Goal: Task Accomplishment & Management: Manage account settings

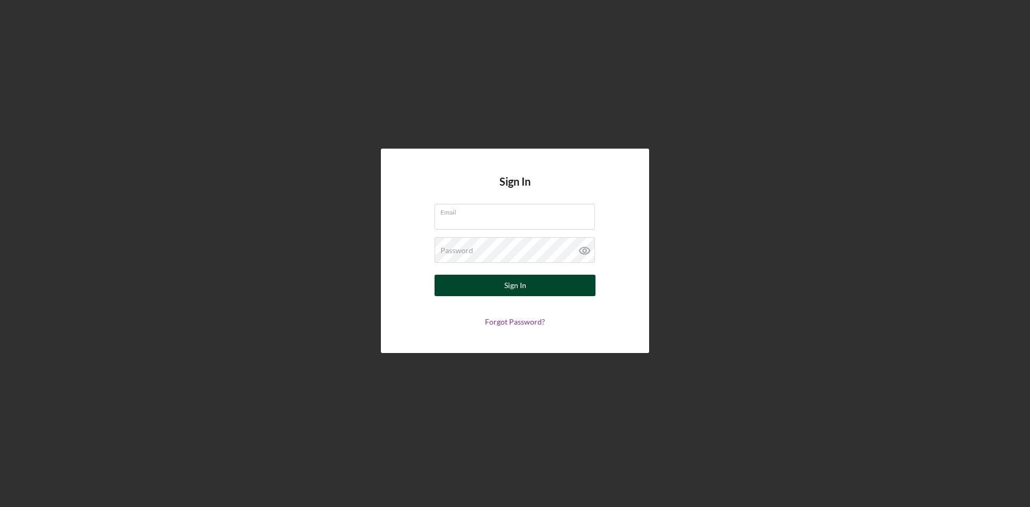
type input "[EMAIL_ADDRESS][DOMAIN_NAME]"
click at [546, 287] on button "Sign In" at bounding box center [514, 285] width 161 height 21
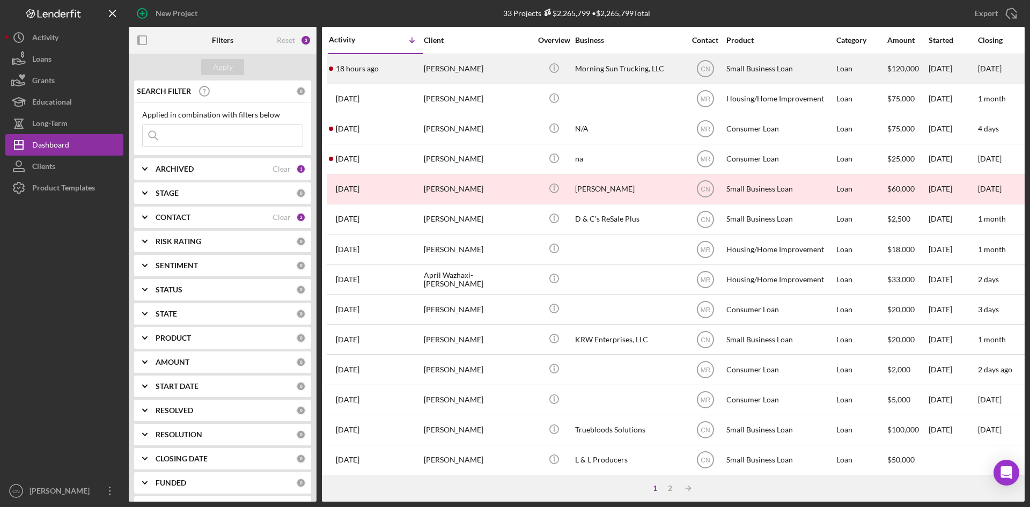
click at [431, 63] on div "[PERSON_NAME]" at bounding box center [477, 69] width 107 height 28
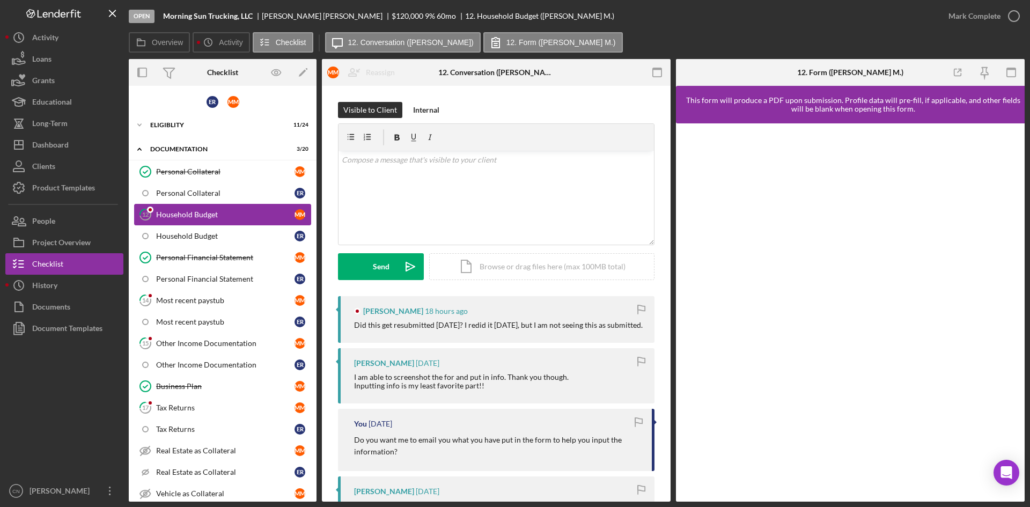
click at [199, 215] on div "Household Budget" at bounding box center [225, 214] width 138 height 9
click at [373, 180] on div "v Color teal Color pink Remove color Add row above Add row below Add column bef…" at bounding box center [495, 198] width 315 height 94
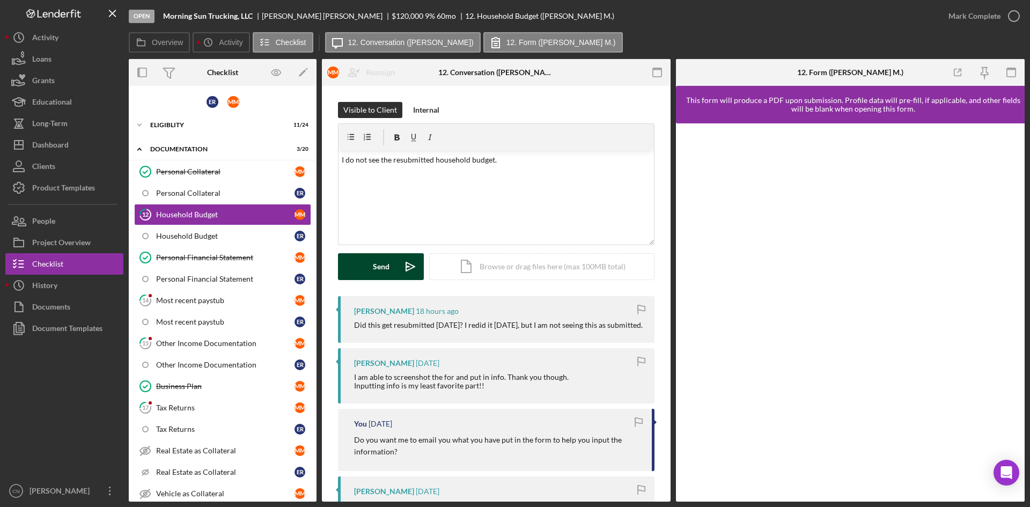
click at [407, 266] on polygon "submit" at bounding box center [407, 266] width 3 height 1
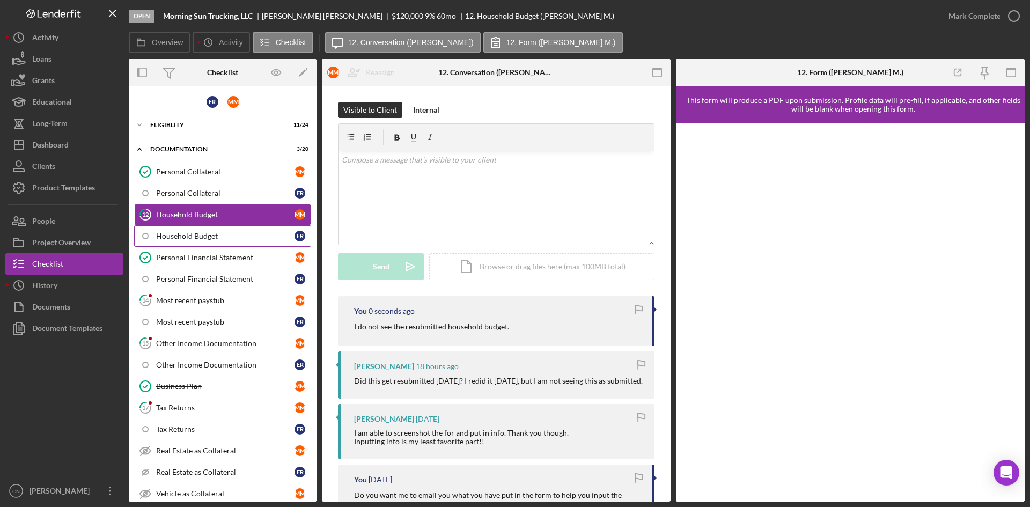
click at [193, 236] on div "Household Budget" at bounding box center [225, 236] width 138 height 9
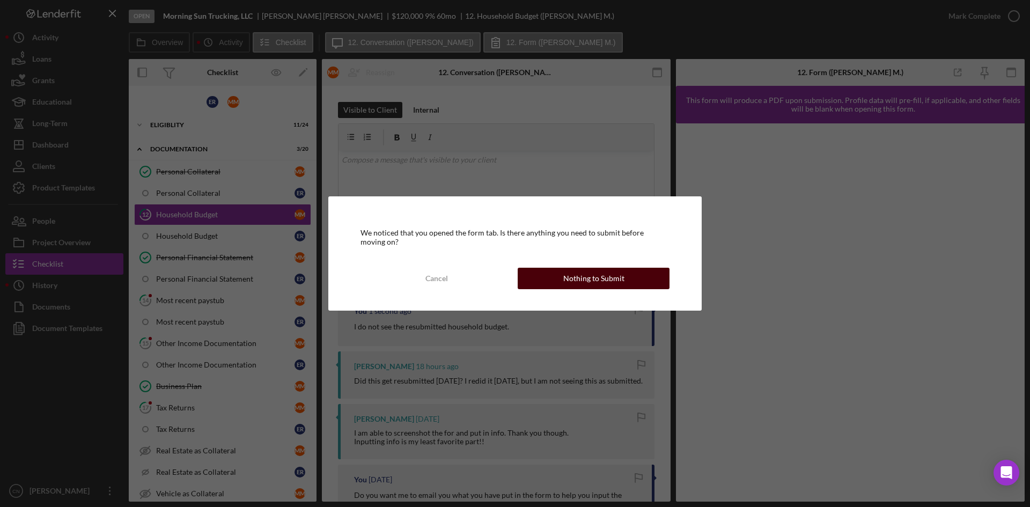
click at [552, 277] on button "Nothing to Submit" at bounding box center [593, 278] width 152 height 21
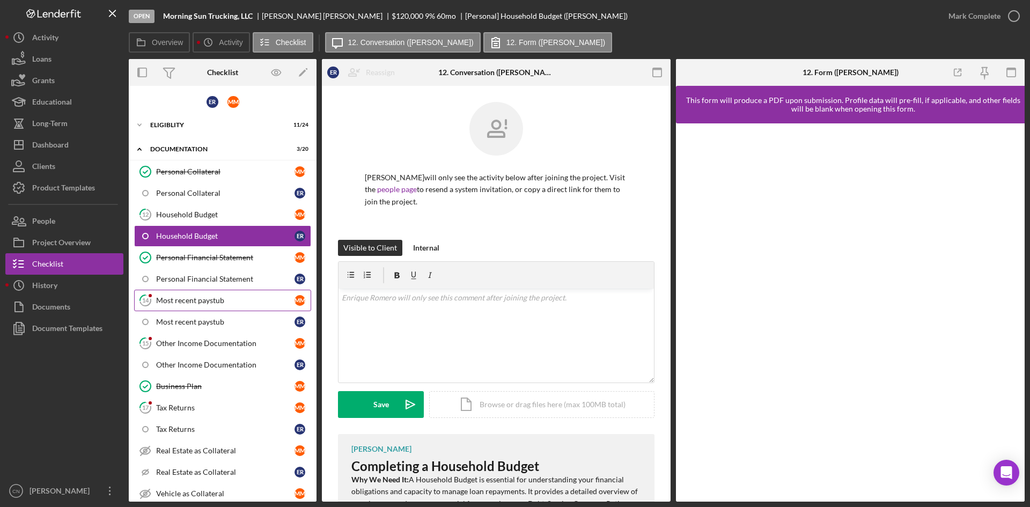
click at [173, 301] on div "Most recent paystub" at bounding box center [225, 300] width 138 height 9
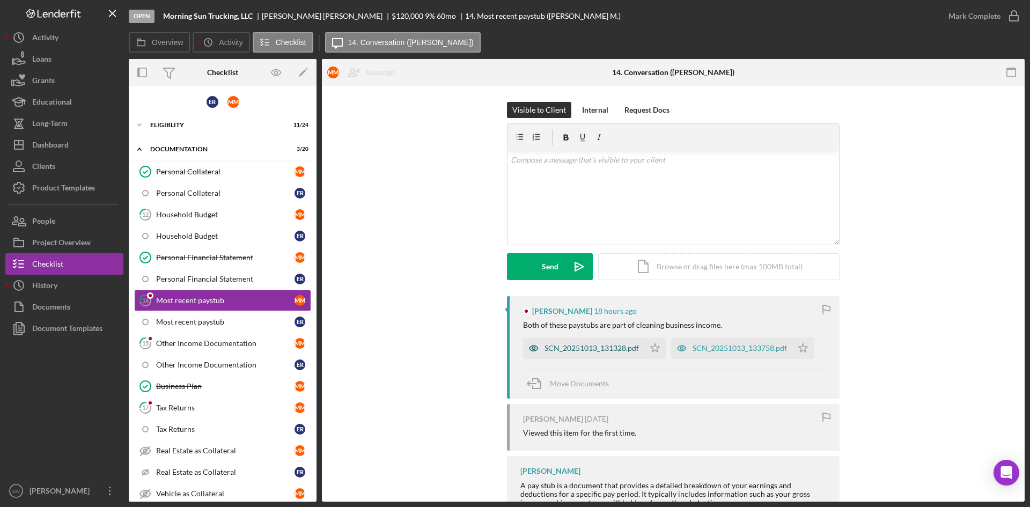
click at [565, 349] on div "SCN_20251013_131328.pdf" at bounding box center [591, 348] width 94 height 9
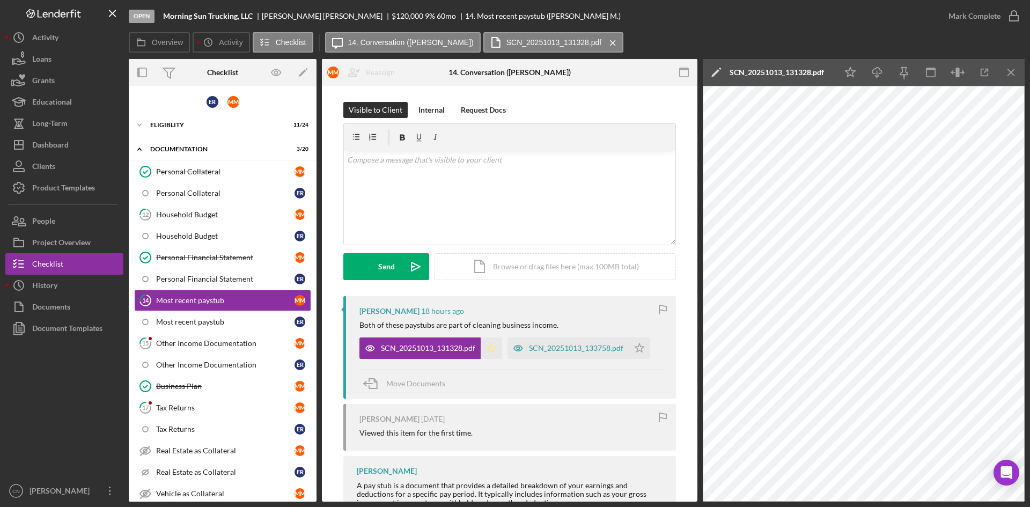
click at [481, 348] on icon "Icon/Star" at bounding box center [490, 347] width 21 height 21
click at [561, 344] on div "SCN_20251013_133758.pdf" at bounding box center [576, 348] width 94 height 9
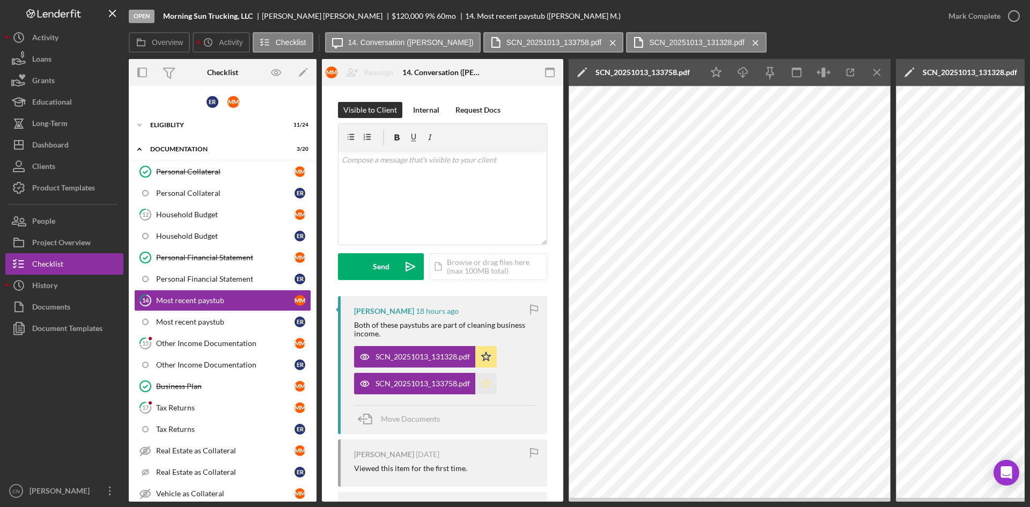
click at [484, 389] on icon "Icon/Star" at bounding box center [485, 383] width 21 height 21
click at [1014, 15] on icon "button" at bounding box center [1013, 16] width 27 height 27
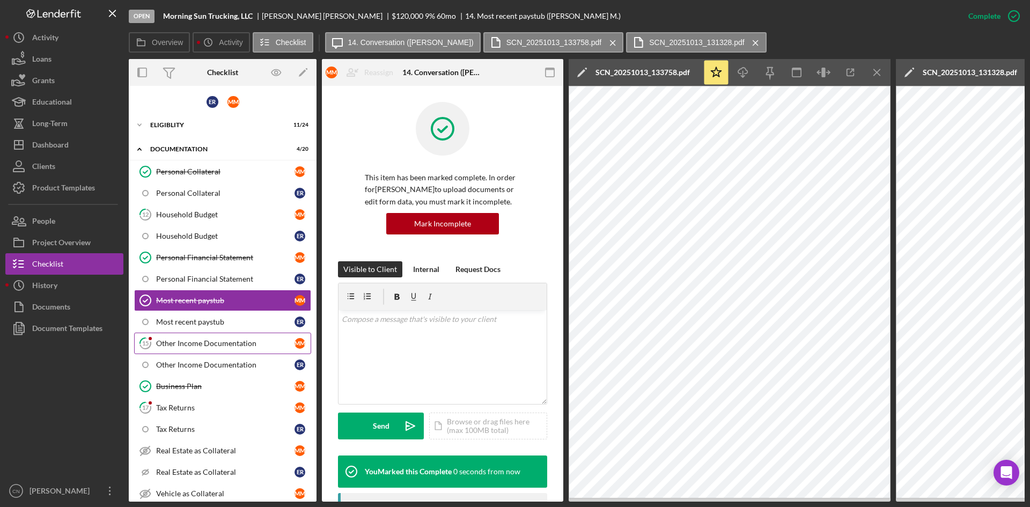
click at [188, 345] on div "Other Income Documentation" at bounding box center [225, 343] width 138 height 9
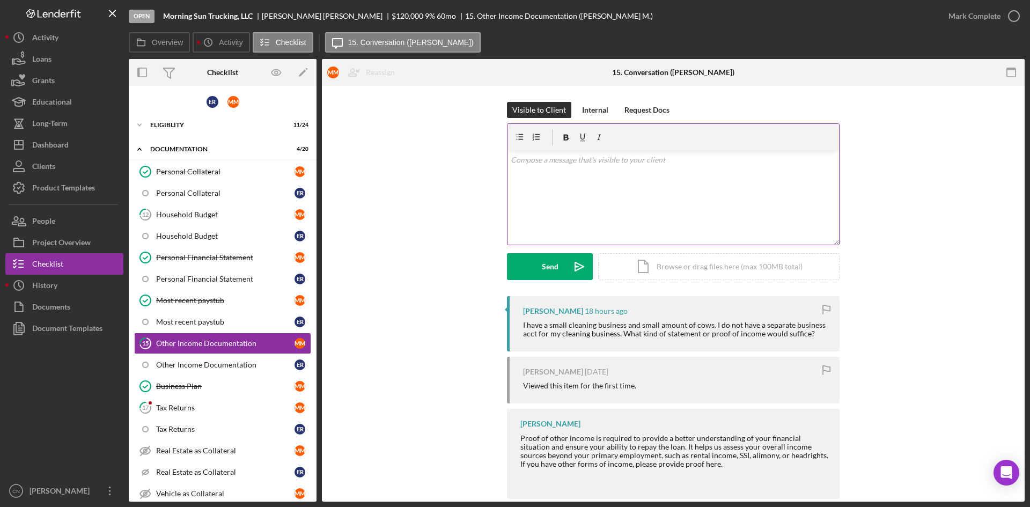
click at [578, 173] on div "v Color teal Color pink Remove color Add row above Add row below Add column bef…" at bounding box center [672, 198] width 331 height 94
click at [542, 272] on div "Send" at bounding box center [550, 266] width 17 height 27
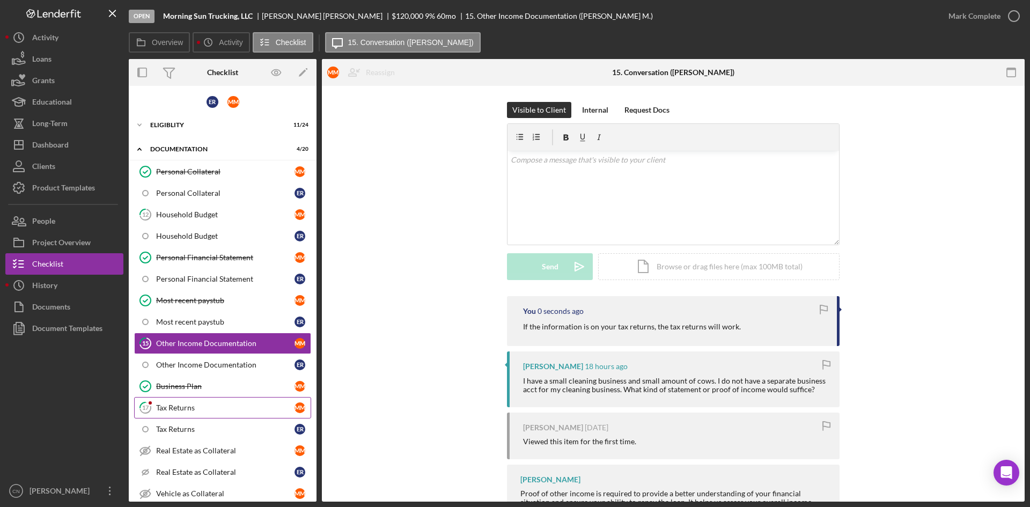
click at [171, 405] on div "Tax Returns" at bounding box center [225, 407] width 138 height 9
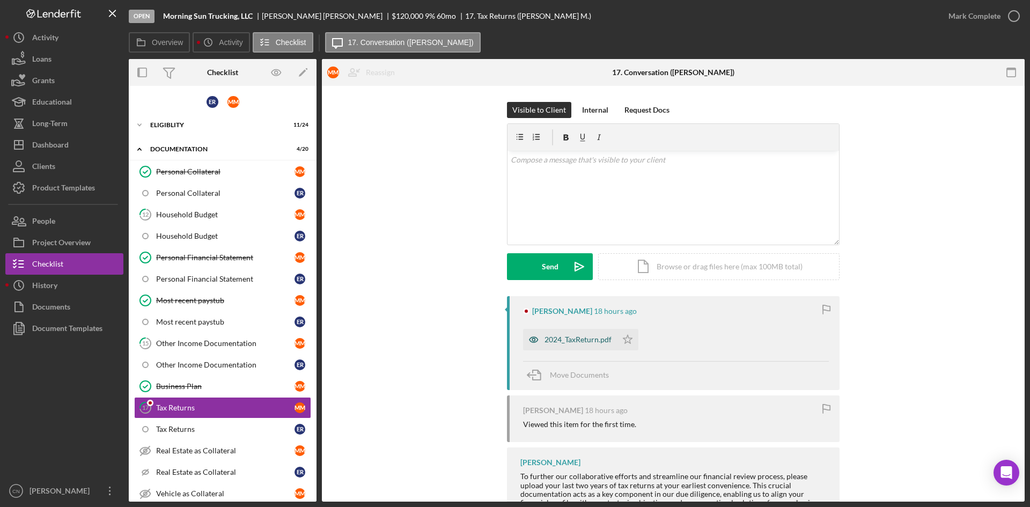
click at [581, 338] on div "2024_TaxReturn.pdf" at bounding box center [577, 339] width 67 height 9
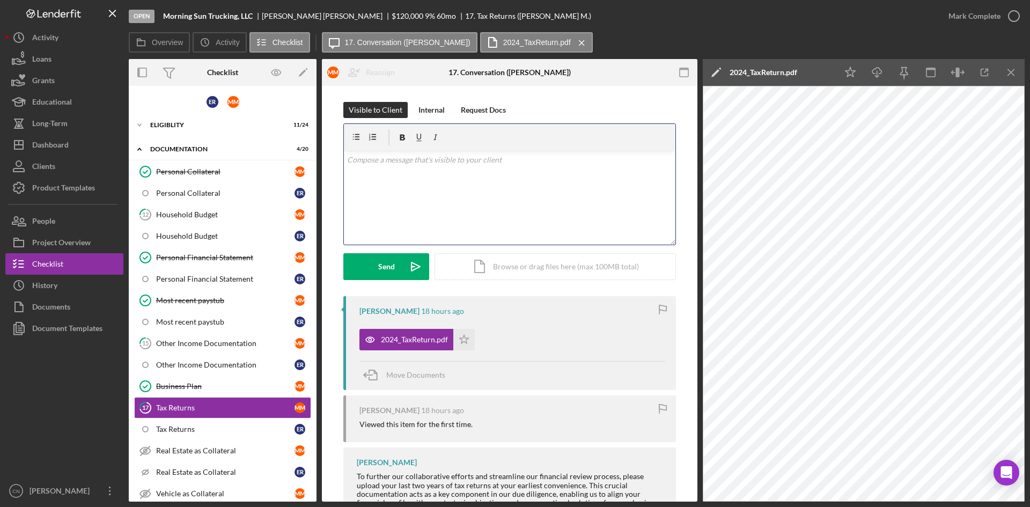
click at [372, 168] on div "v Color teal Color pink Remove color Add row above Add row below Add column bef…" at bounding box center [509, 198] width 331 height 94
click at [372, 267] on button "Send Icon/icon-invite-send" at bounding box center [386, 266] width 86 height 27
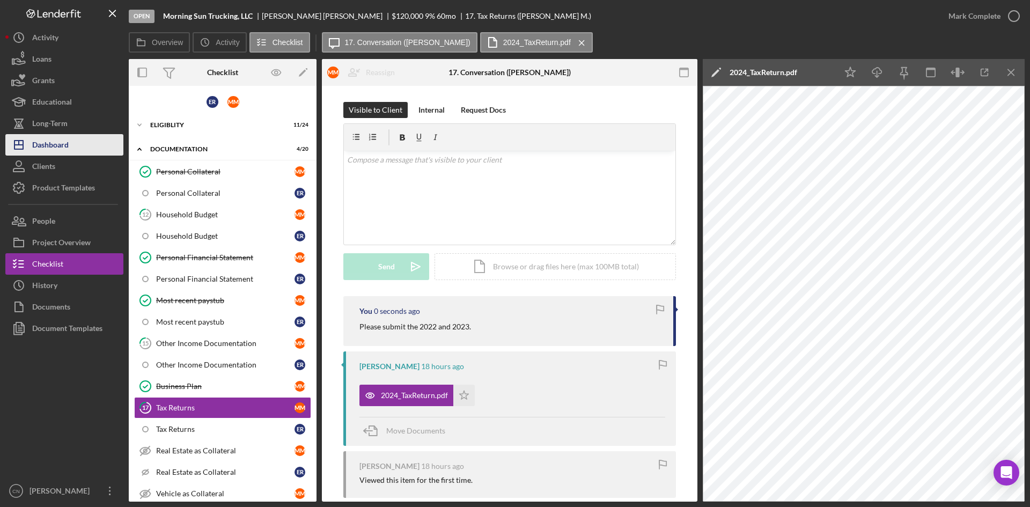
click at [48, 150] on div "Dashboard" at bounding box center [50, 146] width 36 height 24
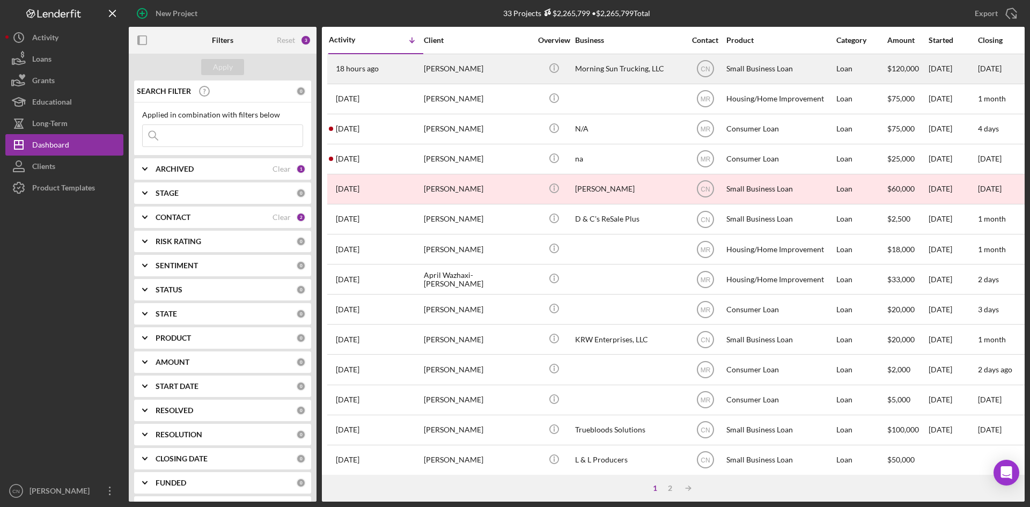
click at [434, 67] on div "[PERSON_NAME]" at bounding box center [477, 69] width 107 height 28
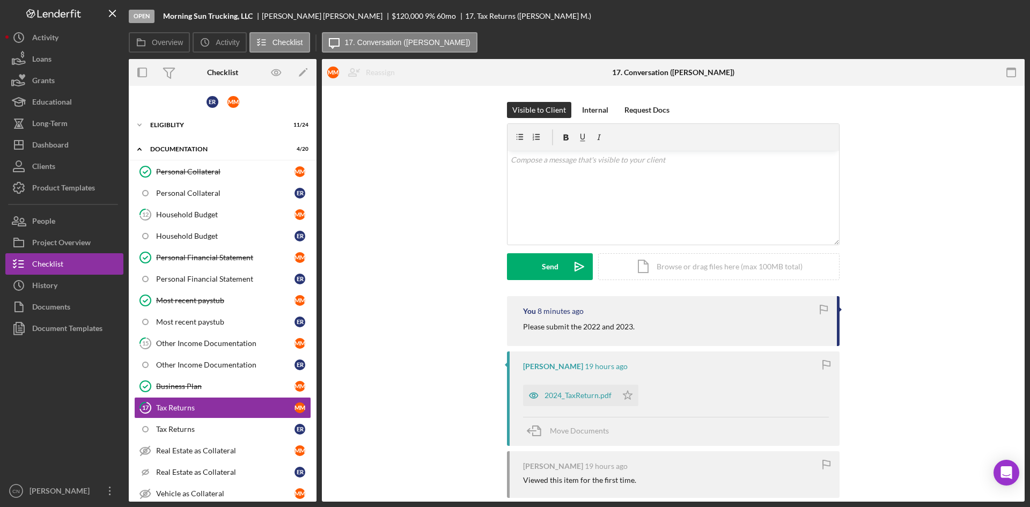
scroll to position [114, 0]
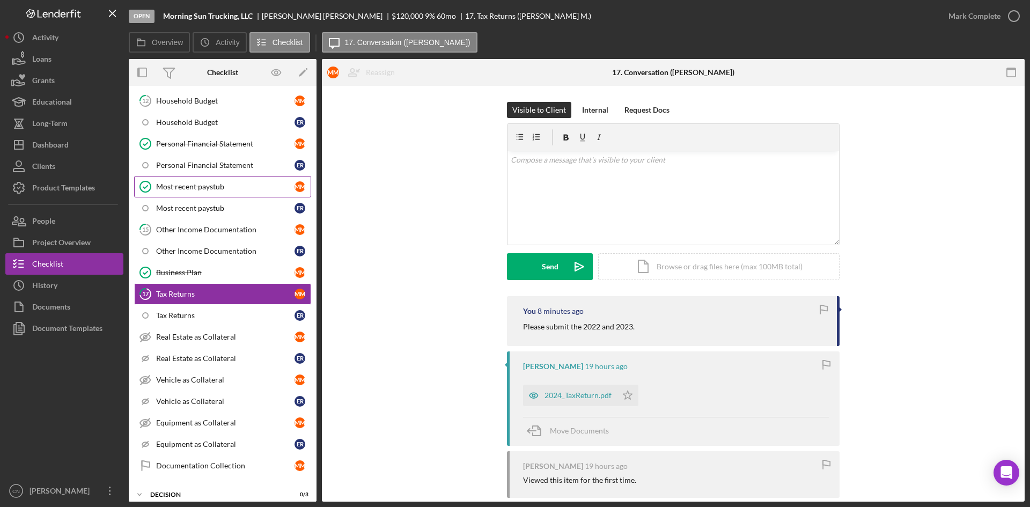
click at [169, 193] on link "Most recent paystub Most recent paystub M M" at bounding box center [222, 186] width 177 height 21
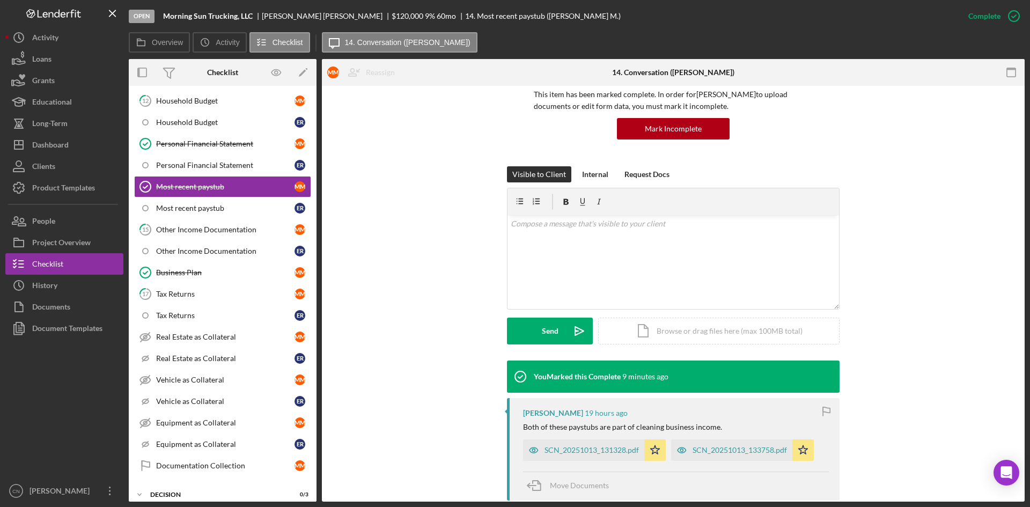
scroll to position [161, 0]
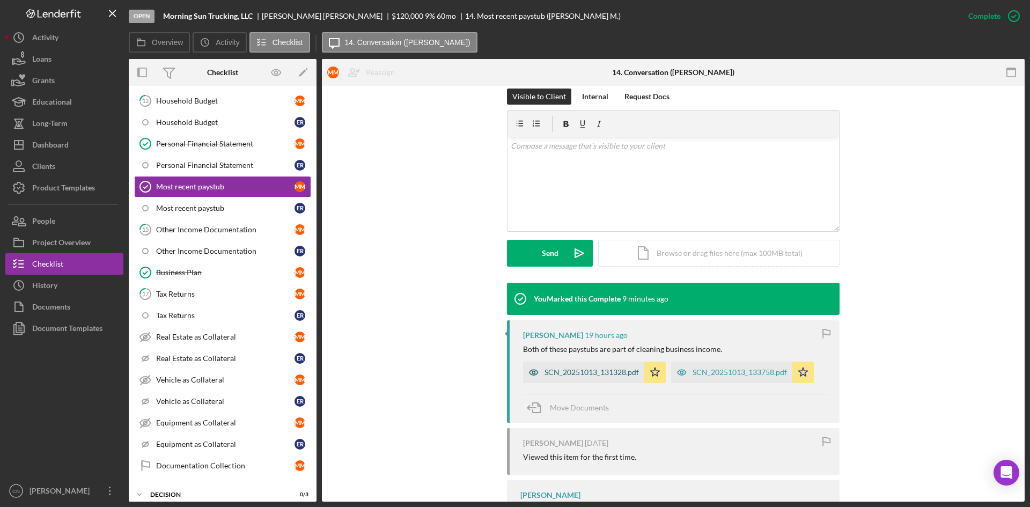
click at [573, 375] on div "SCN_20251013_131328.pdf" at bounding box center [591, 372] width 94 height 9
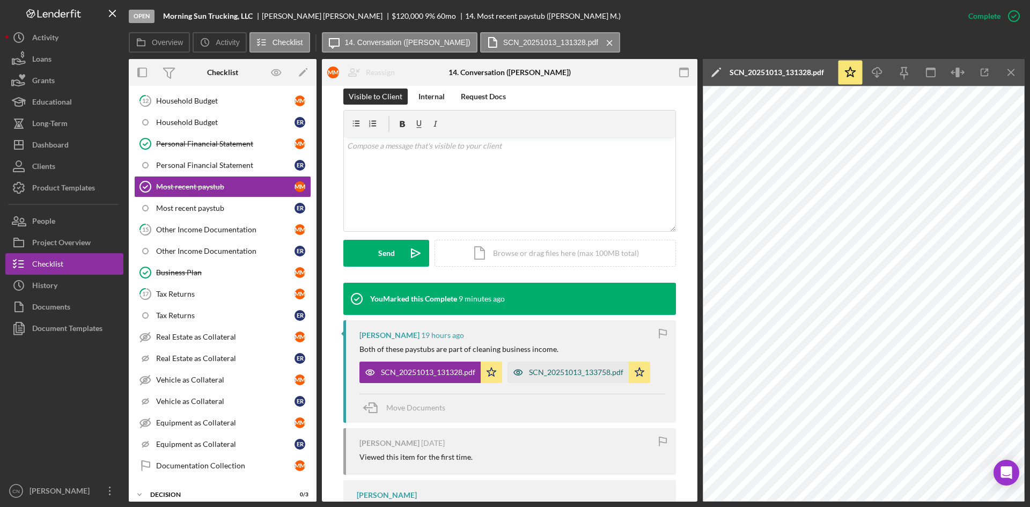
click at [556, 369] on div "SCN_20251013_133758.pdf" at bounding box center [576, 372] width 94 height 9
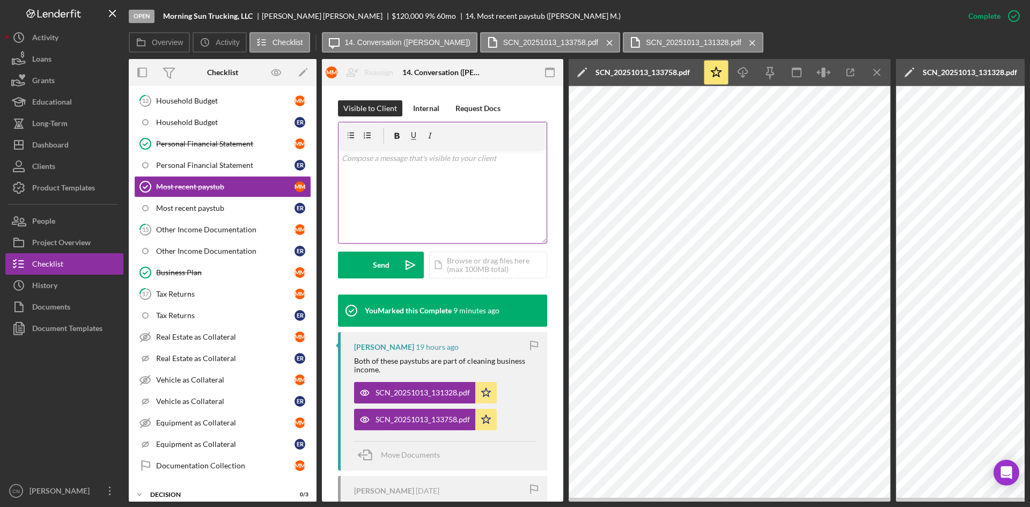
click at [350, 159] on p at bounding box center [443, 158] width 202 height 12
click at [1015, 14] on icon "button" at bounding box center [1013, 16] width 27 height 27
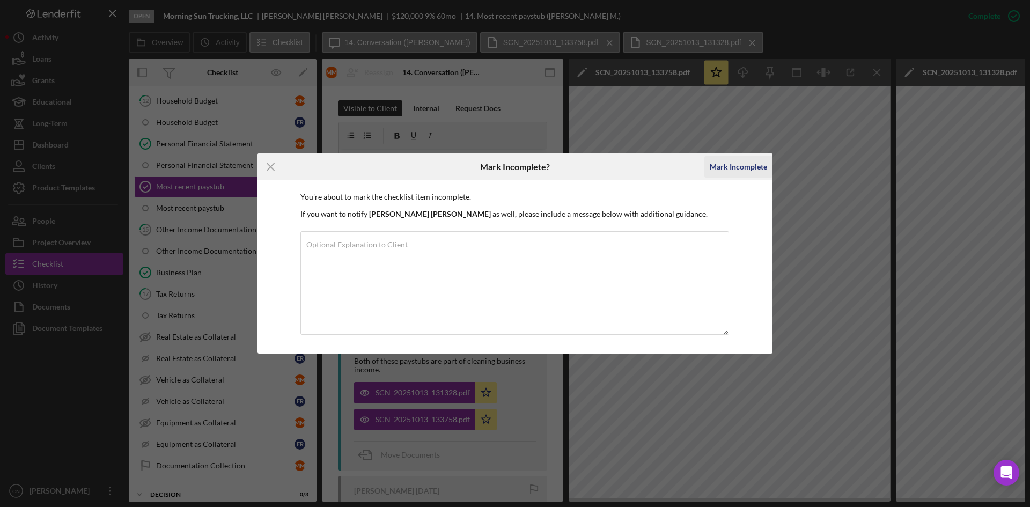
click at [722, 168] on div "Mark Incomplete" at bounding box center [737, 166] width 57 height 21
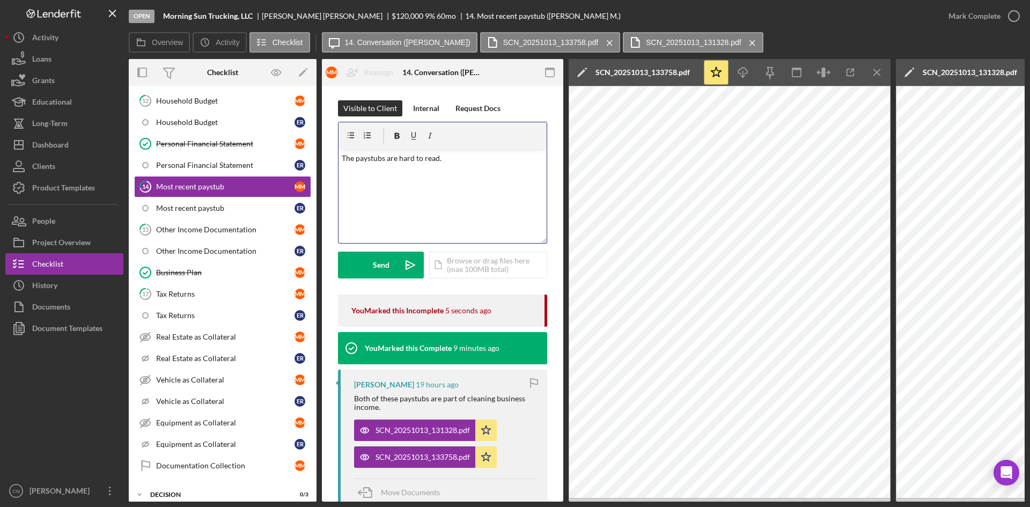
click at [462, 158] on p "The paystubs are hard to read." at bounding box center [443, 158] width 202 height 12
click at [365, 263] on button "Send Icon/icon-invite-send" at bounding box center [381, 265] width 86 height 27
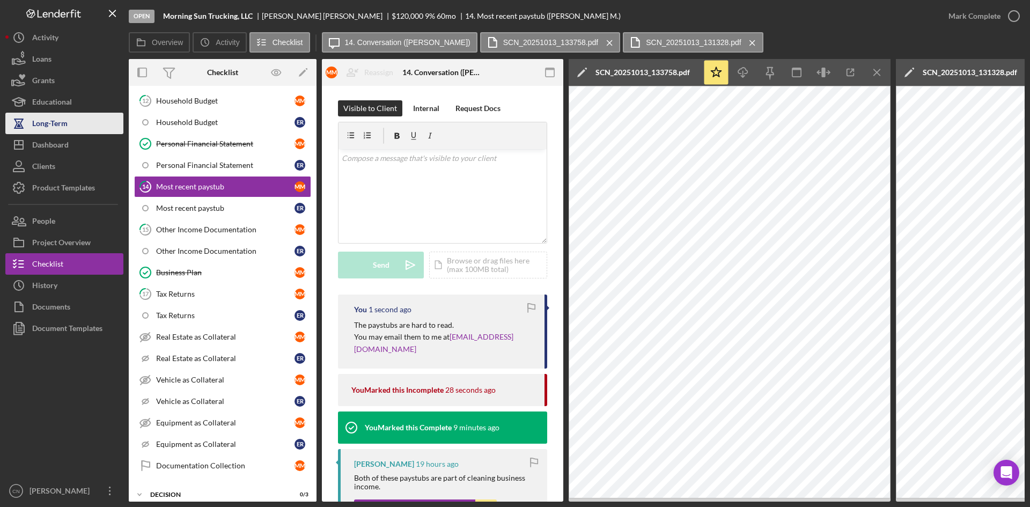
click at [43, 124] on div "Long-Term" at bounding box center [49, 125] width 35 height 24
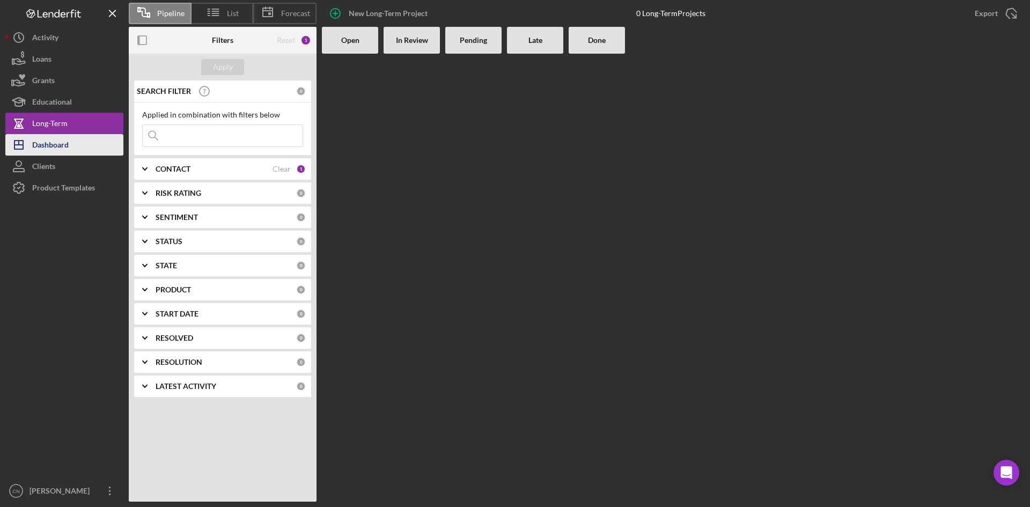
click at [49, 144] on div "Dashboard" at bounding box center [50, 146] width 36 height 24
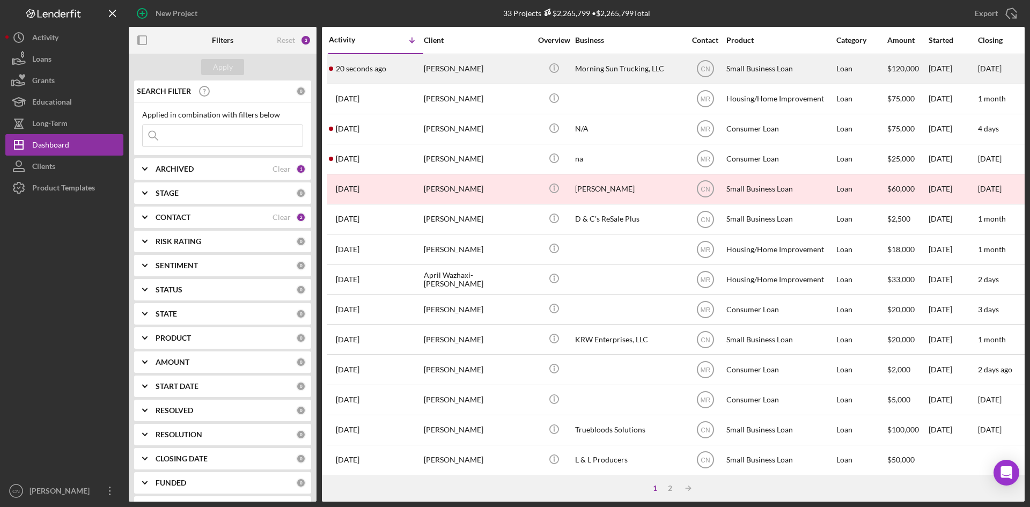
click at [624, 77] on div "Morning Sun Trucking, LLC" at bounding box center [628, 69] width 107 height 28
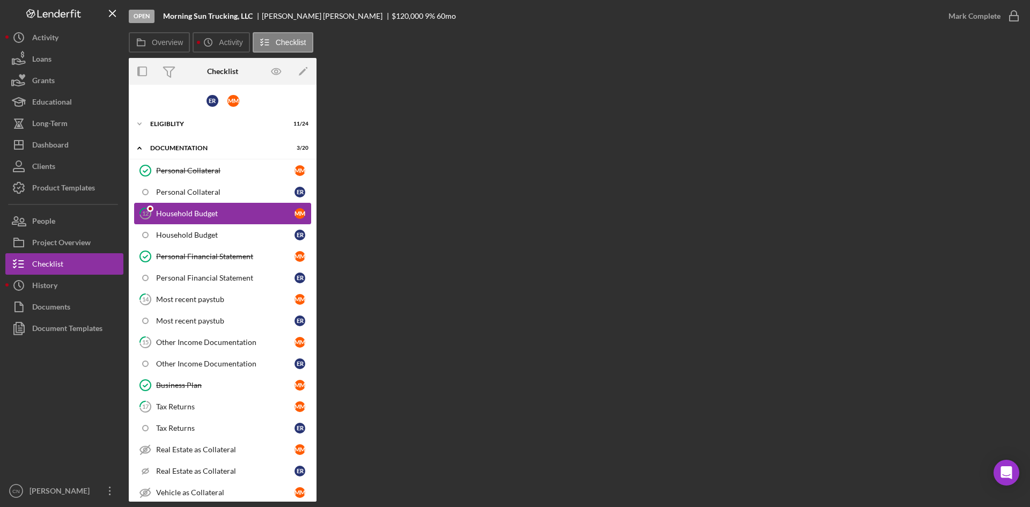
click at [174, 212] on div "Household Budget" at bounding box center [225, 213] width 138 height 9
click at [174, 234] on div "Household Budget" at bounding box center [225, 235] width 138 height 9
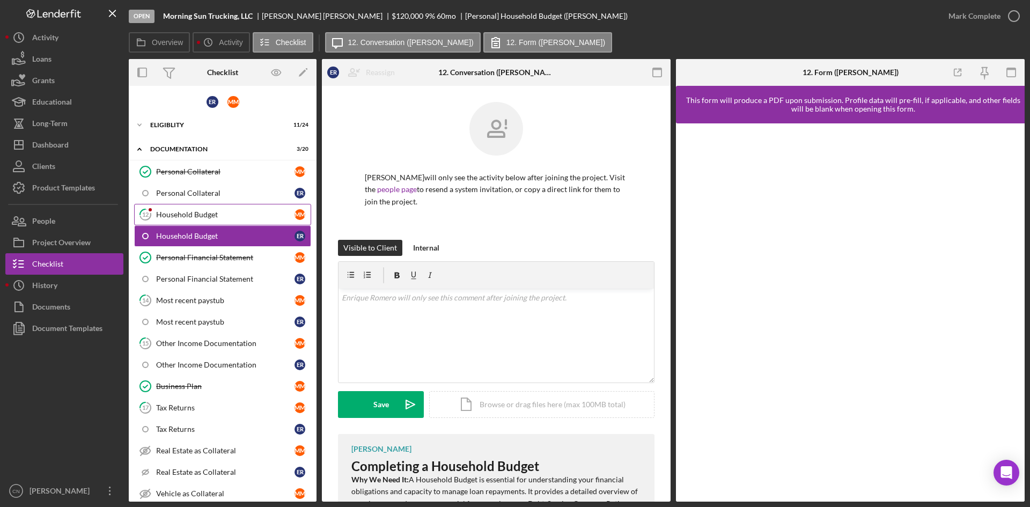
click at [174, 218] on div "Household Budget" at bounding box center [225, 214] width 138 height 9
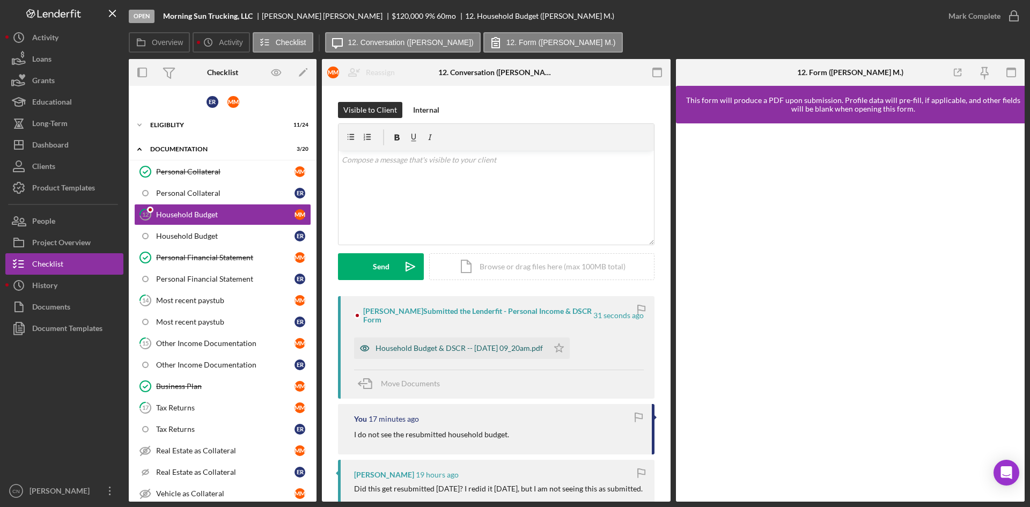
click at [453, 349] on div "Household Budget & DSCR -- [DATE] 09_20am.pdf" at bounding box center [458, 348] width 167 height 9
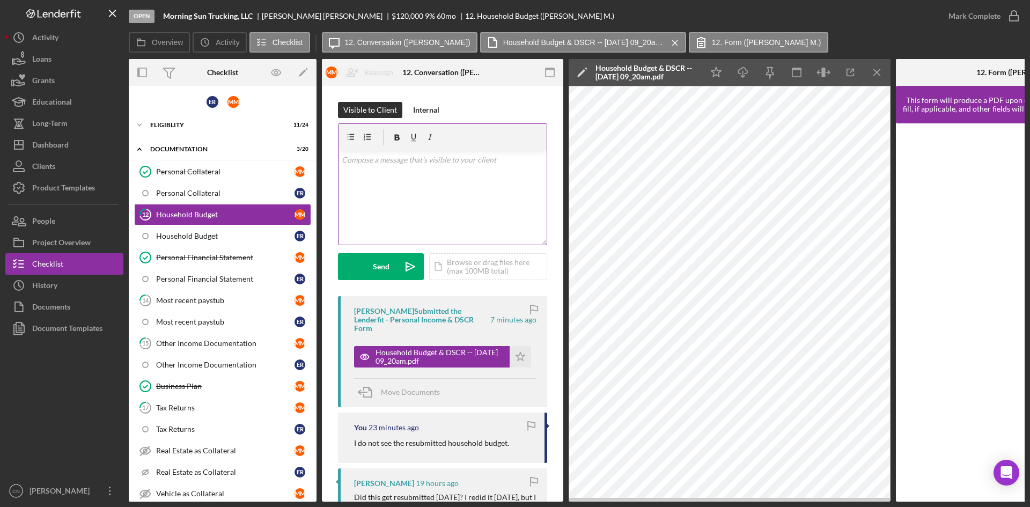
click at [405, 180] on div "v Color teal Color pink Remove color Add row above Add row below Add column bef…" at bounding box center [442, 198] width 208 height 94
click at [375, 269] on div "Send" at bounding box center [381, 266] width 17 height 27
